Goal: Transaction & Acquisition: Book appointment/travel/reservation

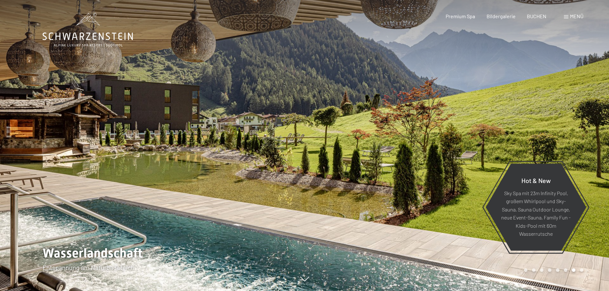
click at [171, 169] on div at bounding box center [152, 145] width 305 height 291
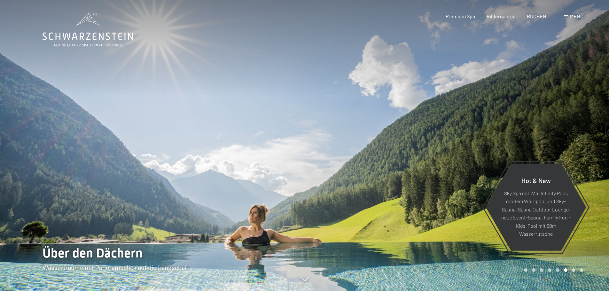
click at [171, 169] on div at bounding box center [152, 145] width 305 height 291
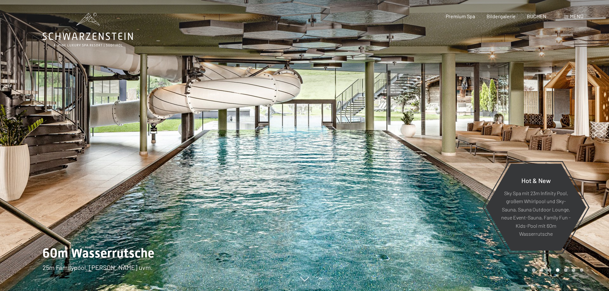
click at [171, 169] on div at bounding box center [152, 145] width 305 height 291
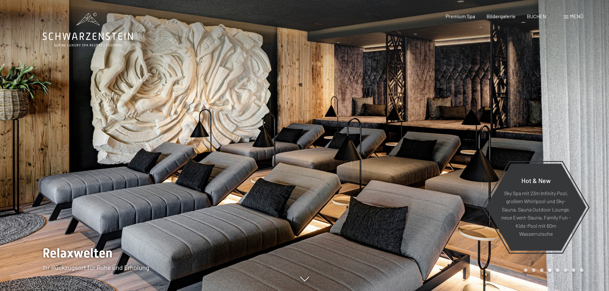
click at [171, 169] on div at bounding box center [152, 145] width 305 height 291
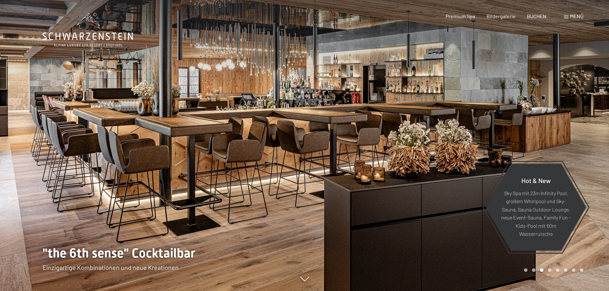
click at [171, 169] on div at bounding box center [152, 145] width 305 height 291
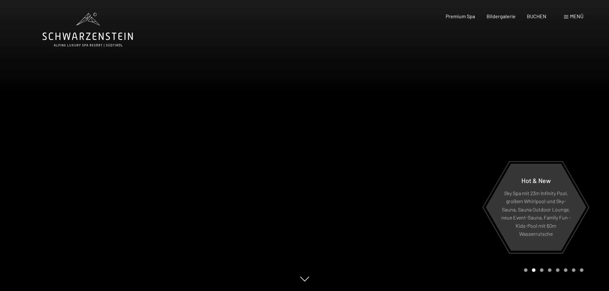
click at [171, 169] on div at bounding box center [152, 145] width 305 height 291
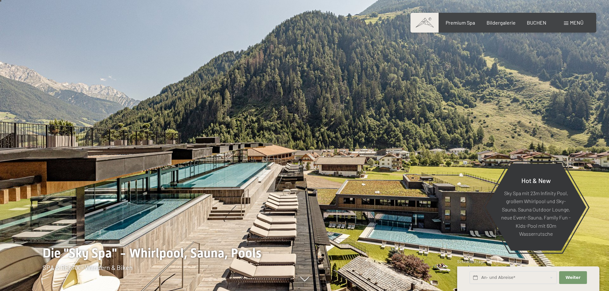
scroll to position [32, 0]
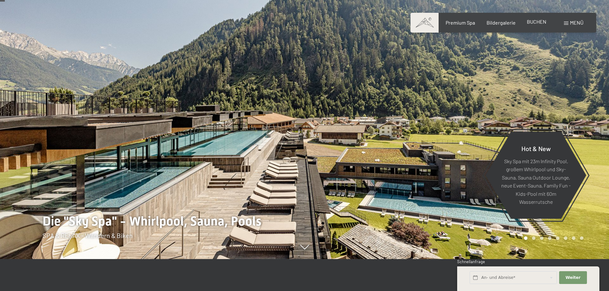
click at [540, 21] on span "BUCHEN" at bounding box center [536, 22] width 19 height 6
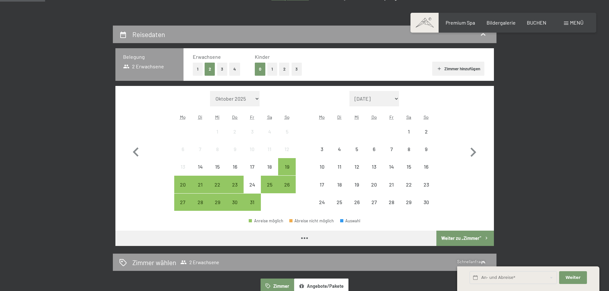
scroll to position [128, 0]
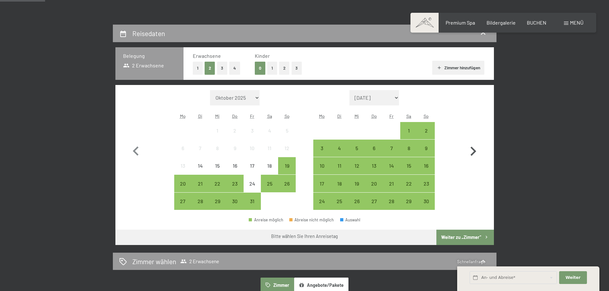
click at [471, 151] on icon "button" at bounding box center [473, 151] width 19 height 19
select select "[DATE]"
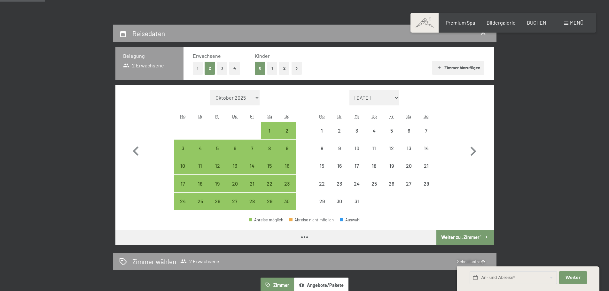
select select "[DATE]"
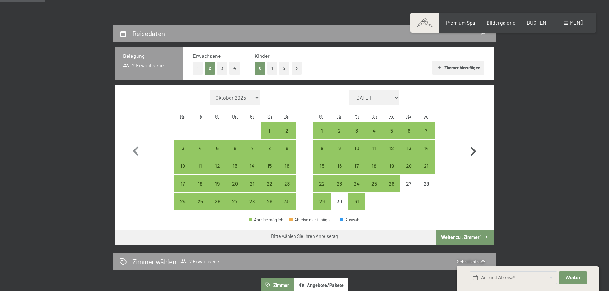
click at [469, 148] on icon "button" at bounding box center [473, 151] width 19 height 19
select select "[DATE]"
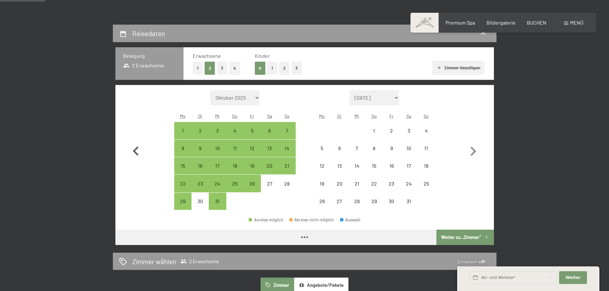
select select "[DATE]"
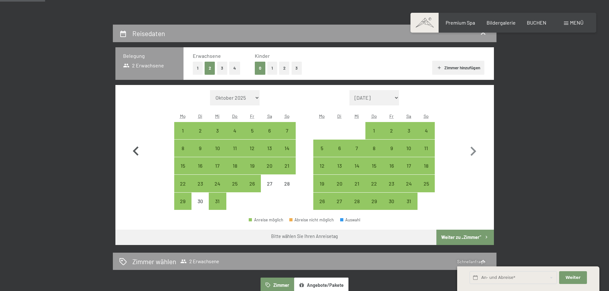
click at [137, 149] on icon "button" at bounding box center [136, 150] width 6 height 9
select select "[DATE]"
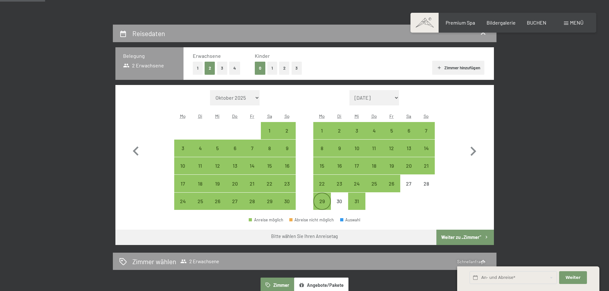
click at [327, 202] on div "29" at bounding box center [322, 207] width 16 height 16
select select "[DATE]"
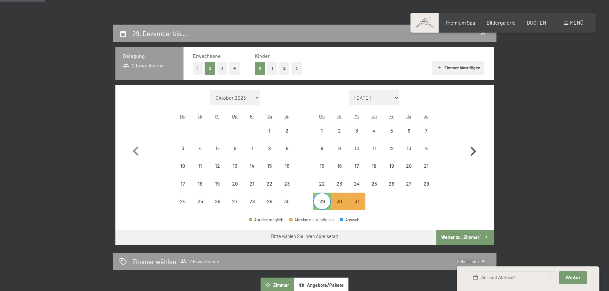
click at [472, 148] on icon "button" at bounding box center [474, 151] width 6 height 9
select select "[DATE]"
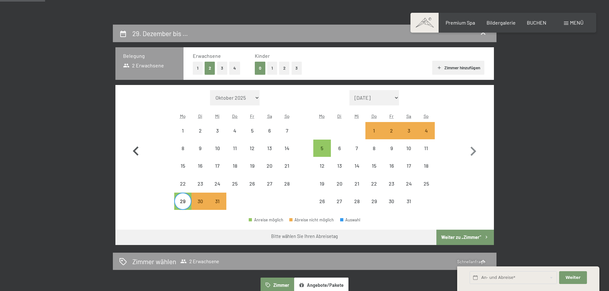
click at [139, 155] on icon "button" at bounding box center [136, 151] width 19 height 19
select select "[DATE]"
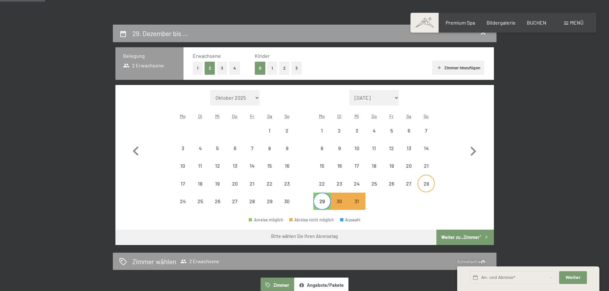
click at [432, 181] on div "28" at bounding box center [426, 189] width 16 height 16
select select "[DATE]"
click at [471, 149] on icon "button" at bounding box center [473, 151] width 19 height 19
select select "[DATE]"
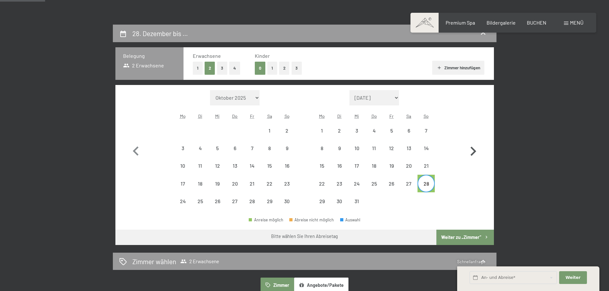
select select "[DATE]"
click at [200, 199] on div "30" at bounding box center [200, 207] width 16 height 16
select select "[DATE]"
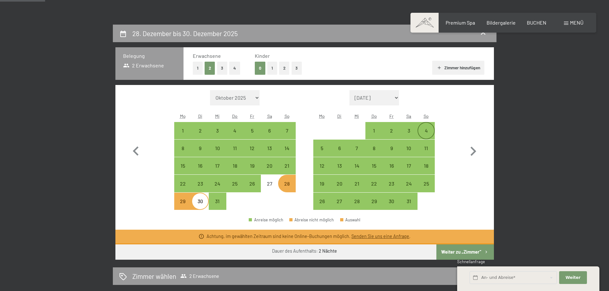
click at [428, 135] on div "4" at bounding box center [426, 136] width 16 height 16
select select "[DATE]"
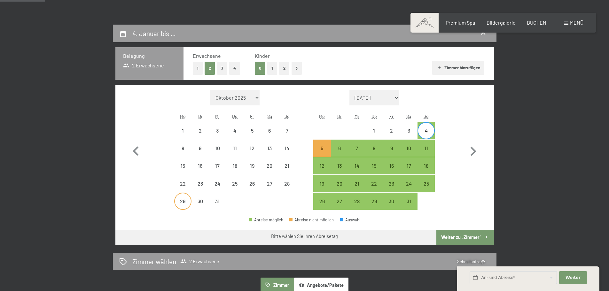
click at [187, 204] on div "29" at bounding box center [183, 207] width 16 height 16
select select "[DATE]"
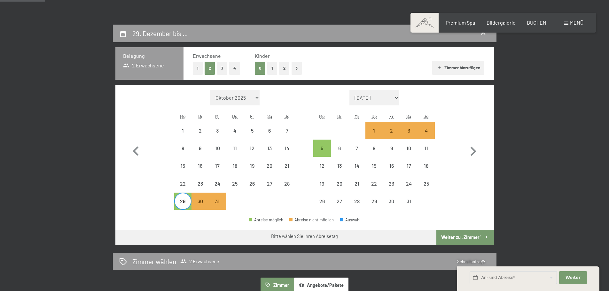
click at [450, 233] on button "Weiter zu „Zimmer“" at bounding box center [464, 237] width 57 height 15
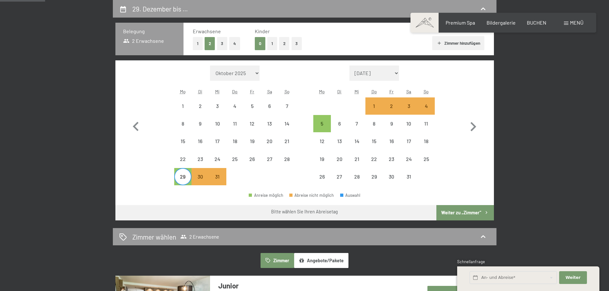
select select "[DATE]"
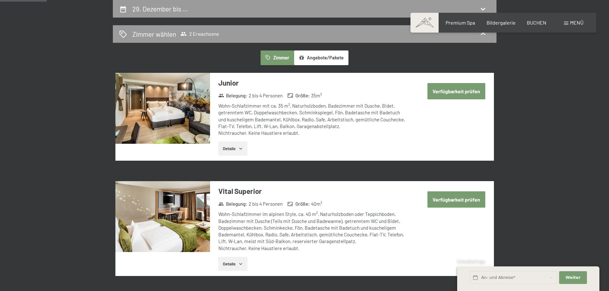
click at [445, 94] on button "Verfügbarkeit prüfen" at bounding box center [456, 91] width 58 height 16
select select "[DATE]"
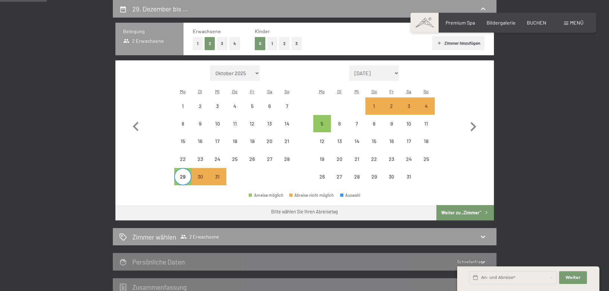
click at [312, 121] on div "Monat/Jahr Oktober 2025 [DATE] Dezember 2025 Januar 2026 Februar 2026 März 2026…" at bounding box center [305, 126] width 356 height 120
click at [323, 123] on div "5" at bounding box center [322, 129] width 16 height 16
select select "[DATE]"
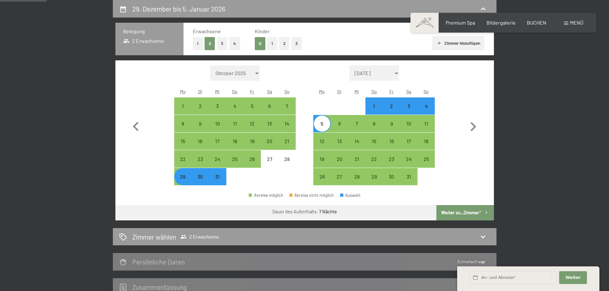
click at [468, 214] on button "Weiter zu „Zimmer“" at bounding box center [464, 212] width 57 height 15
select select "[DATE]"
